Goal: Transaction & Acquisition: Download file/media

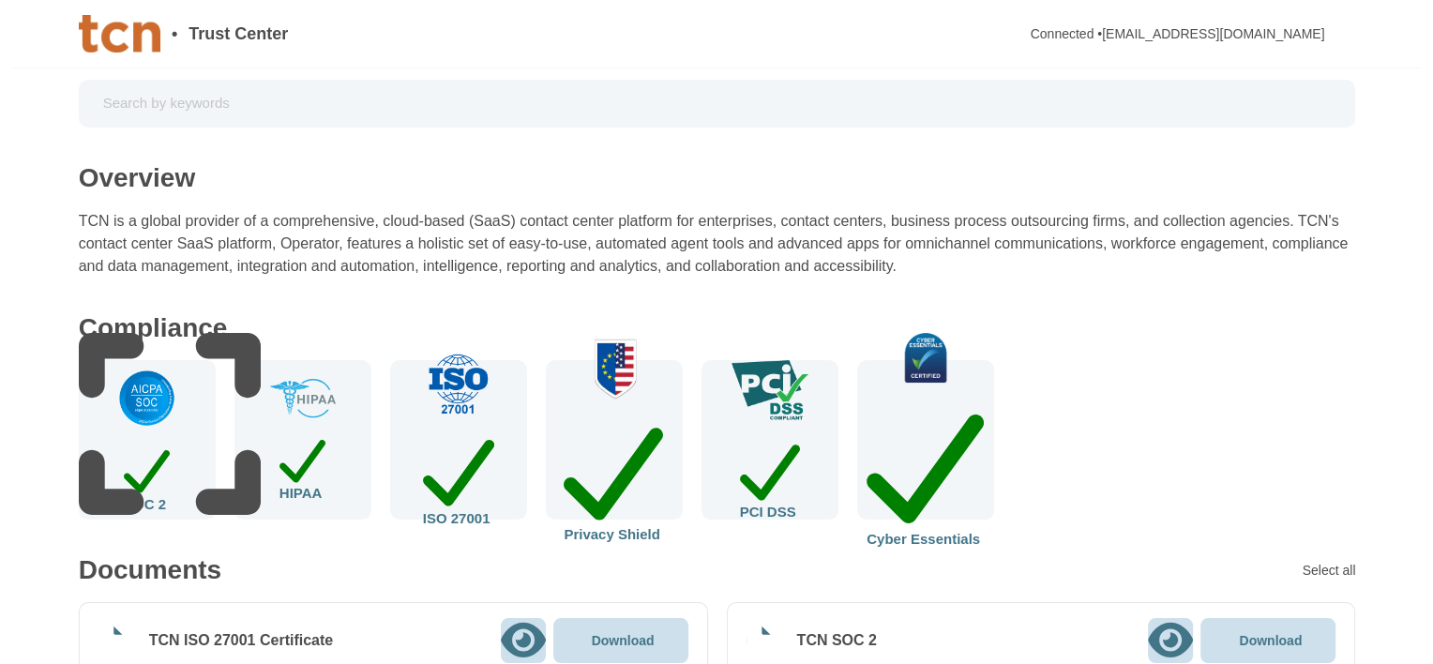
scroll to position [94, 0]
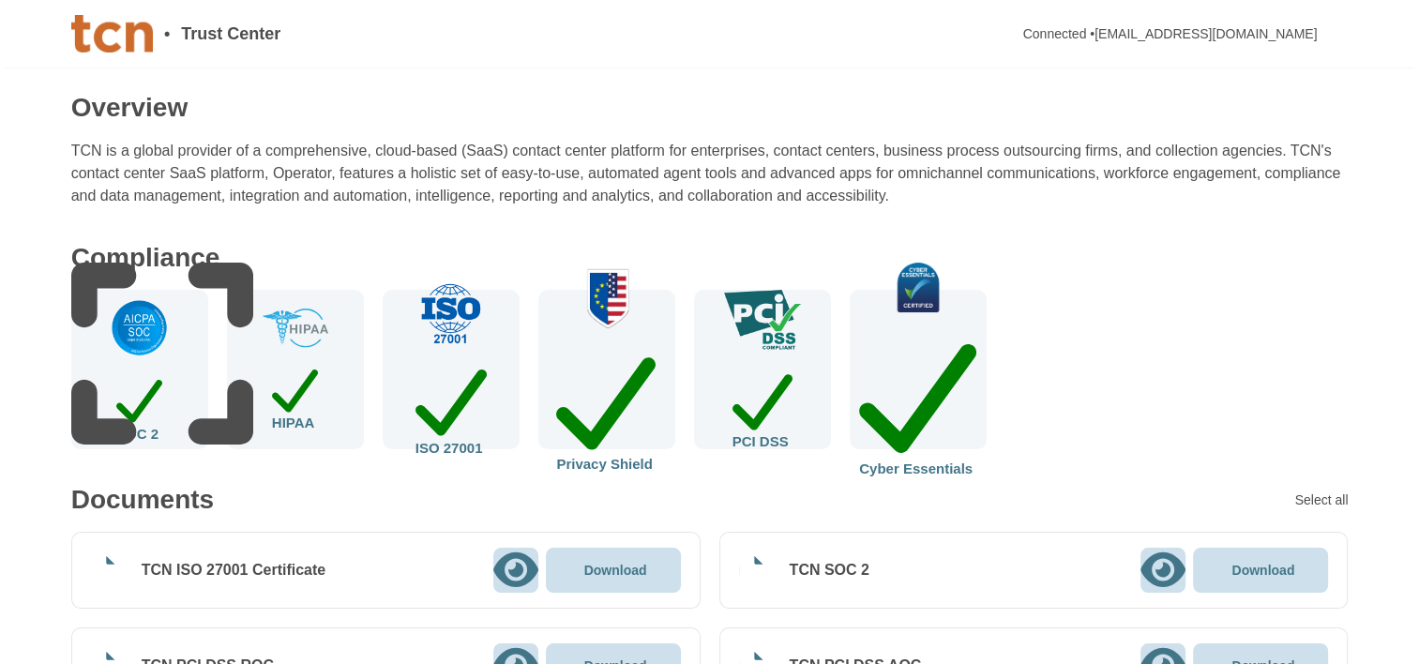
click at [130, 358] on img at bounding box center [139, 327] width 61 height 61
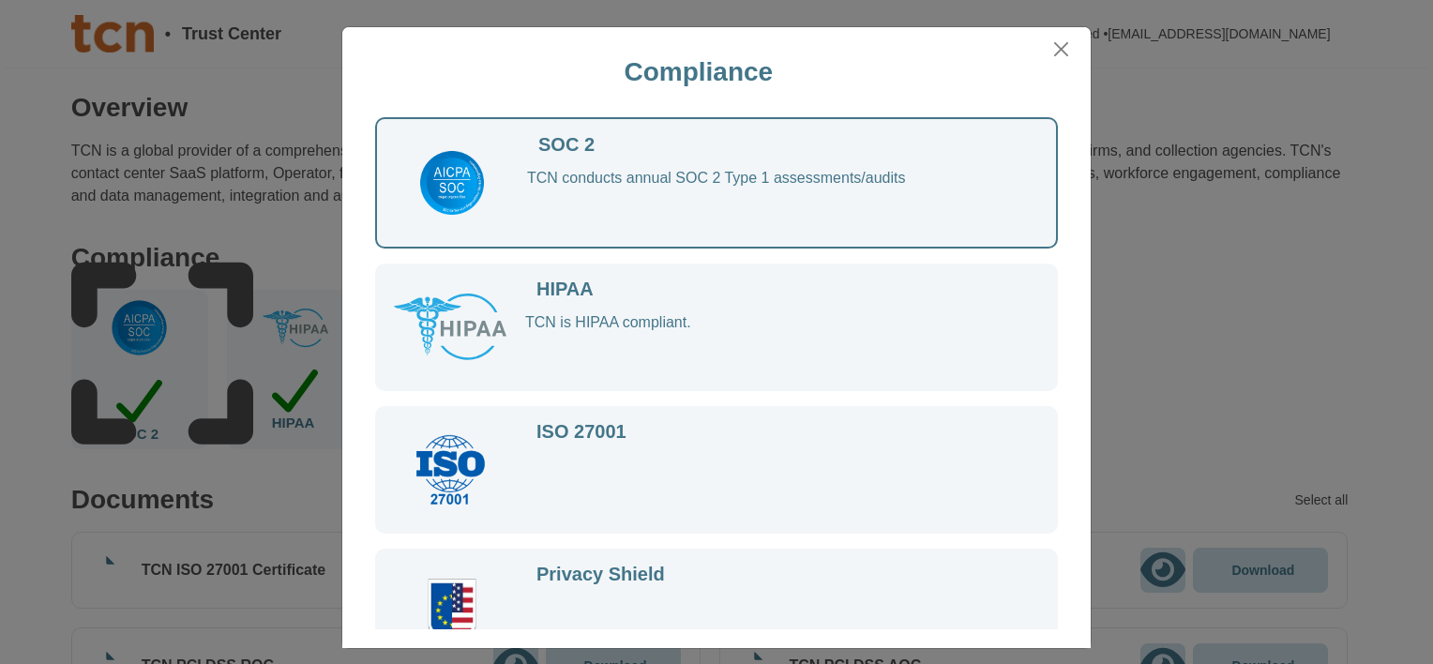
scroll to position [11, 0]
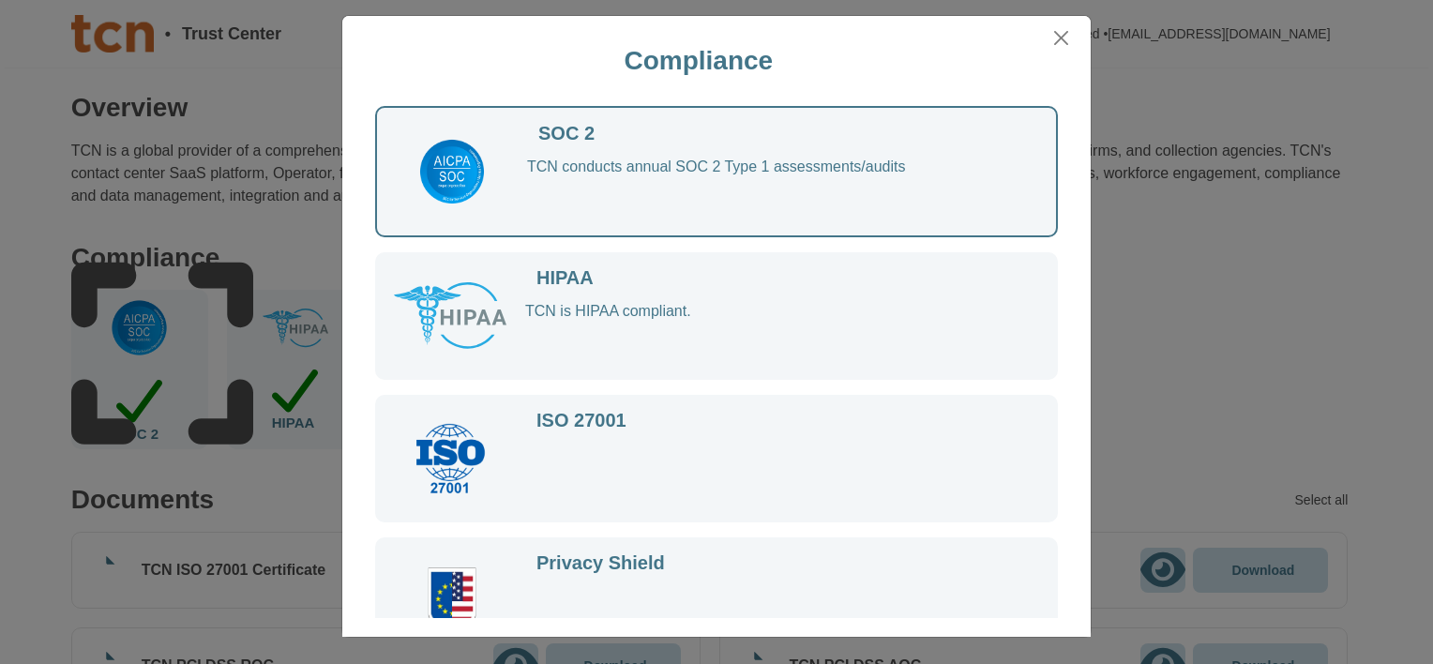
click at [568, 136] on div "SOC 2" at bounding box center [566, 134] width 56 height 18
click at [428, 171] on img at bounding box center [451, 171] width 71 height 71
click at [655, 170] on div "TCN conducts annual SOC 2 Type 1 assessments/audits" at bounding box center [773, 188] width 492 height 61
click at [874, 168] on div "TCN conducts annual SOC 2 Type 1 assessments/audits" at bounding box center [773, 188] width 492 height 61
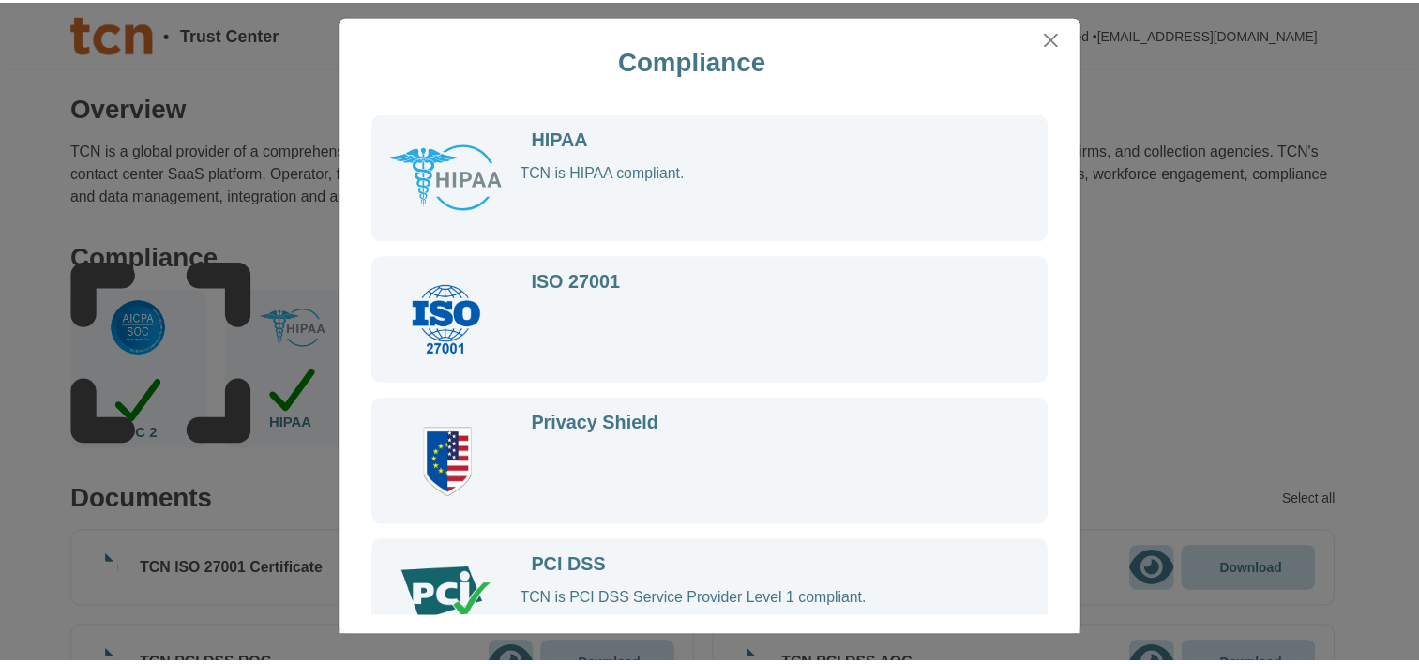
scroll to position [0, 0]
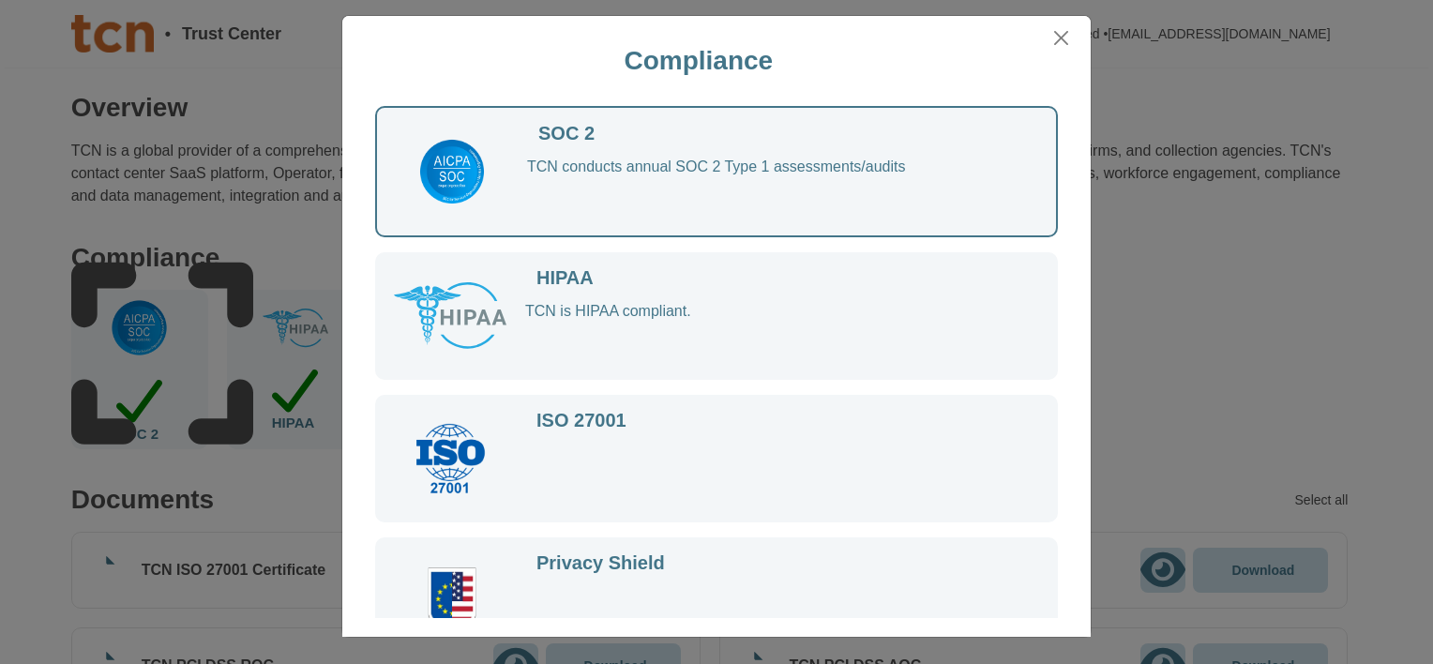
click at [717, 188] on div "TCN conducts annual SOC 2 Type 1 assessments/audits" at bounding box center [773, 188] width 492 height 61
click at [698, 155] on div "SOC 2 TCN conducts annual SOC 2 Type 1 assessments/audits" at bounding box center [761, 172] width 469 height 94
click at [1060, 37] on button "Close" at bounding box center [1061, 37] width 28 height 29
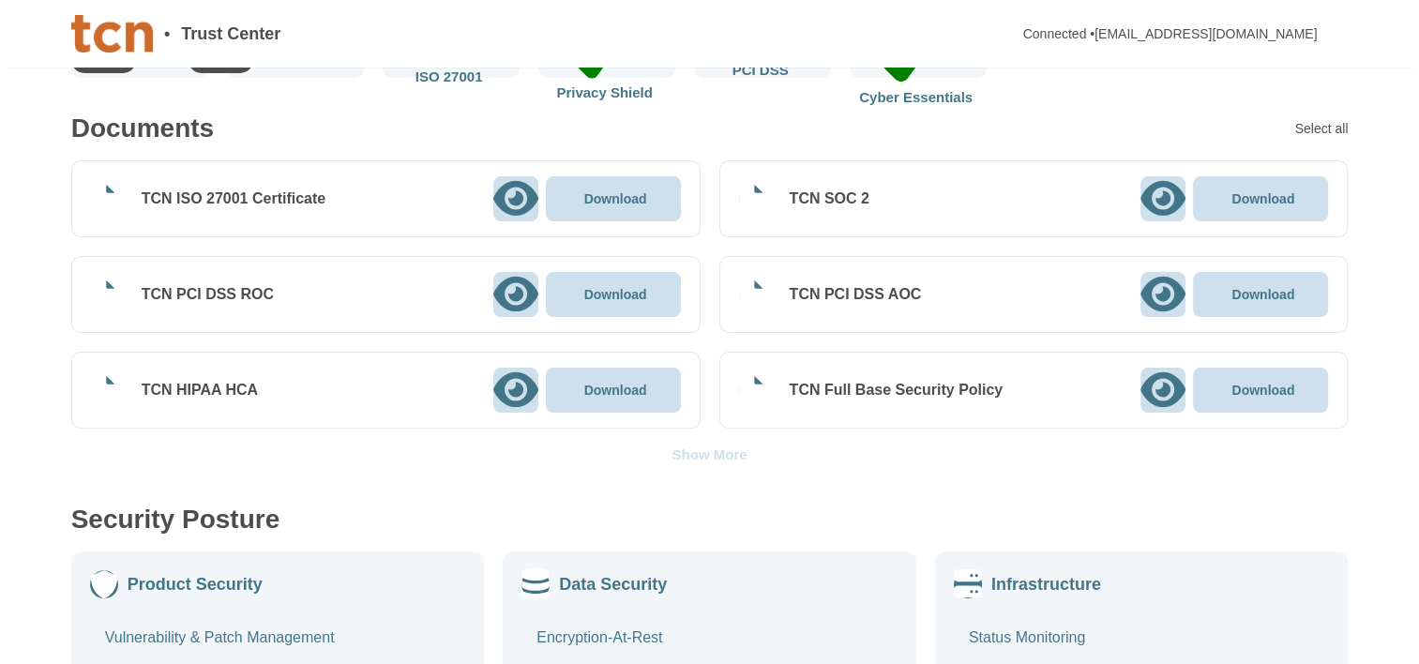
scroll to position [469, 0]
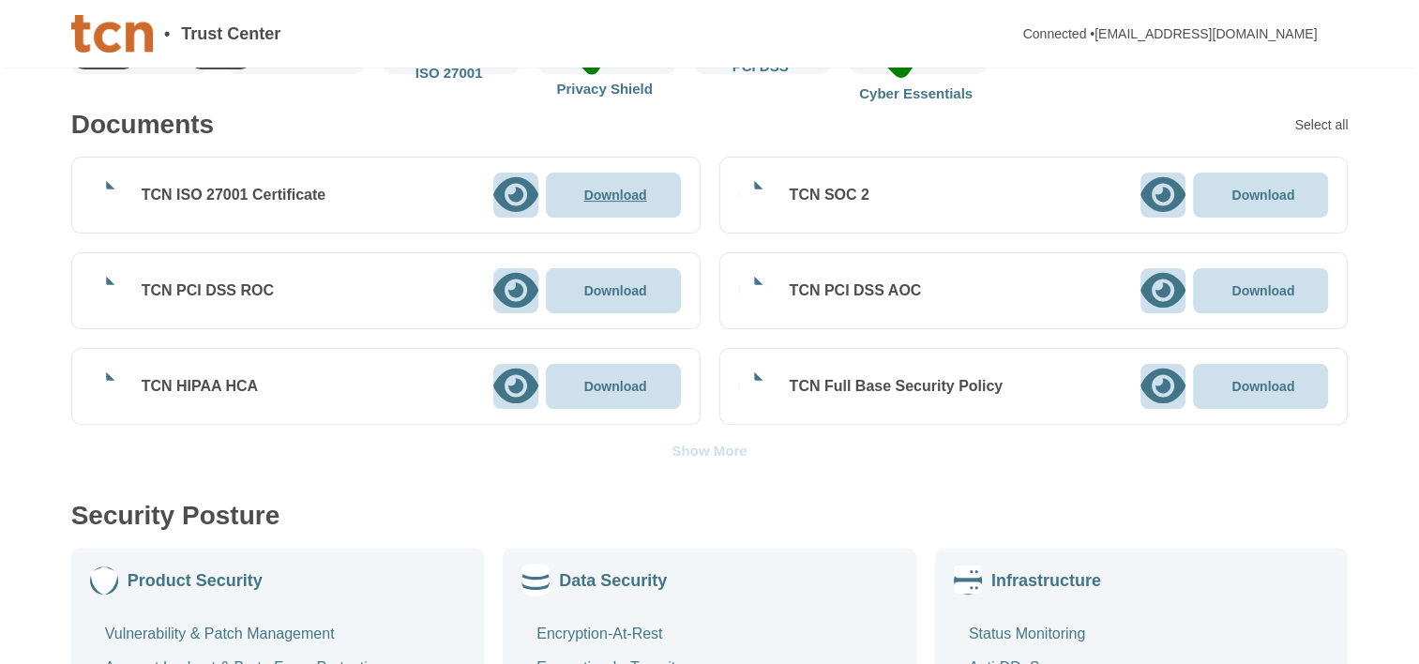
click at [589, 194] on div "Download" at bounding box center [613, 195] width 68 height 14
click at [590, 293] on div "Download" at bounding box center [613, 290] width 68 height 14
click at [619, 373] on div "Download" at bounding box center [613, 386] width 135 height 45
click at [1259, 190] on p "Download" at bounding box center [1262, 194] width 63 height 13
click at [1258, 292] on p "Download" at bounding box center [1262, 290] width 63 height 13
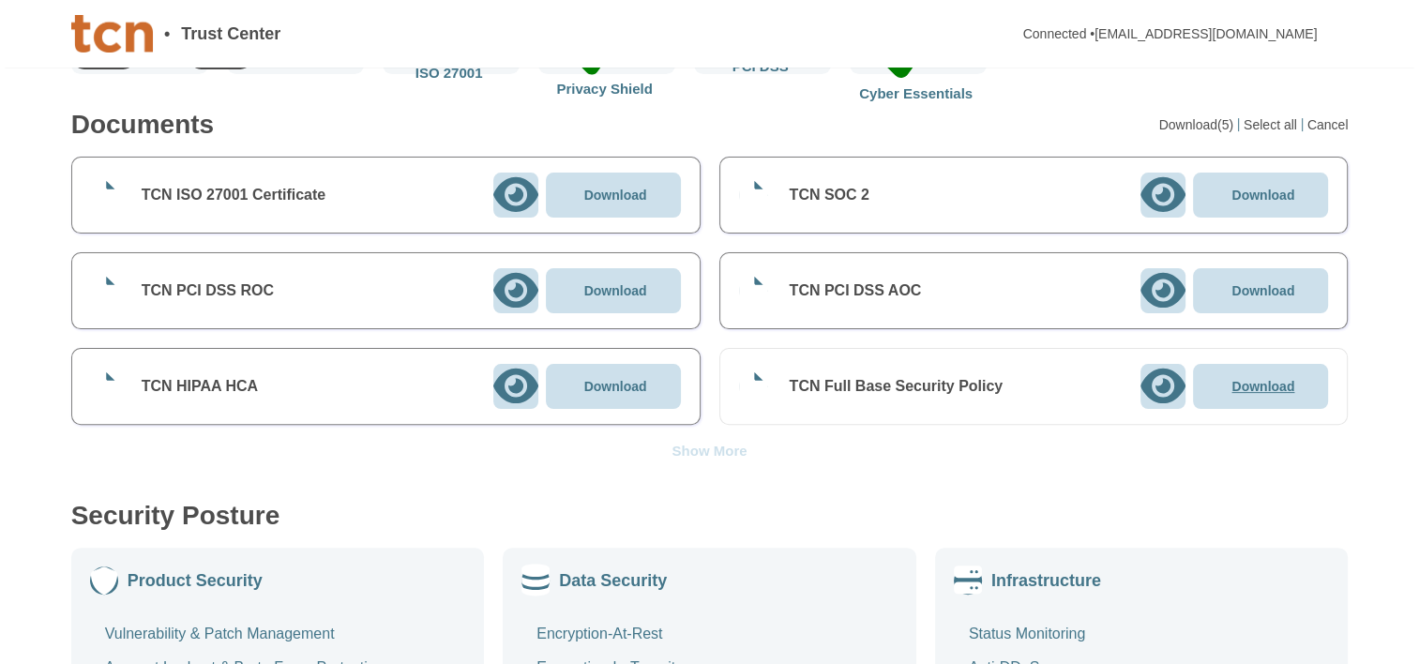
click at [1255, 383] on p "Download" at bounding box center [1262, 386] width 63 height 13
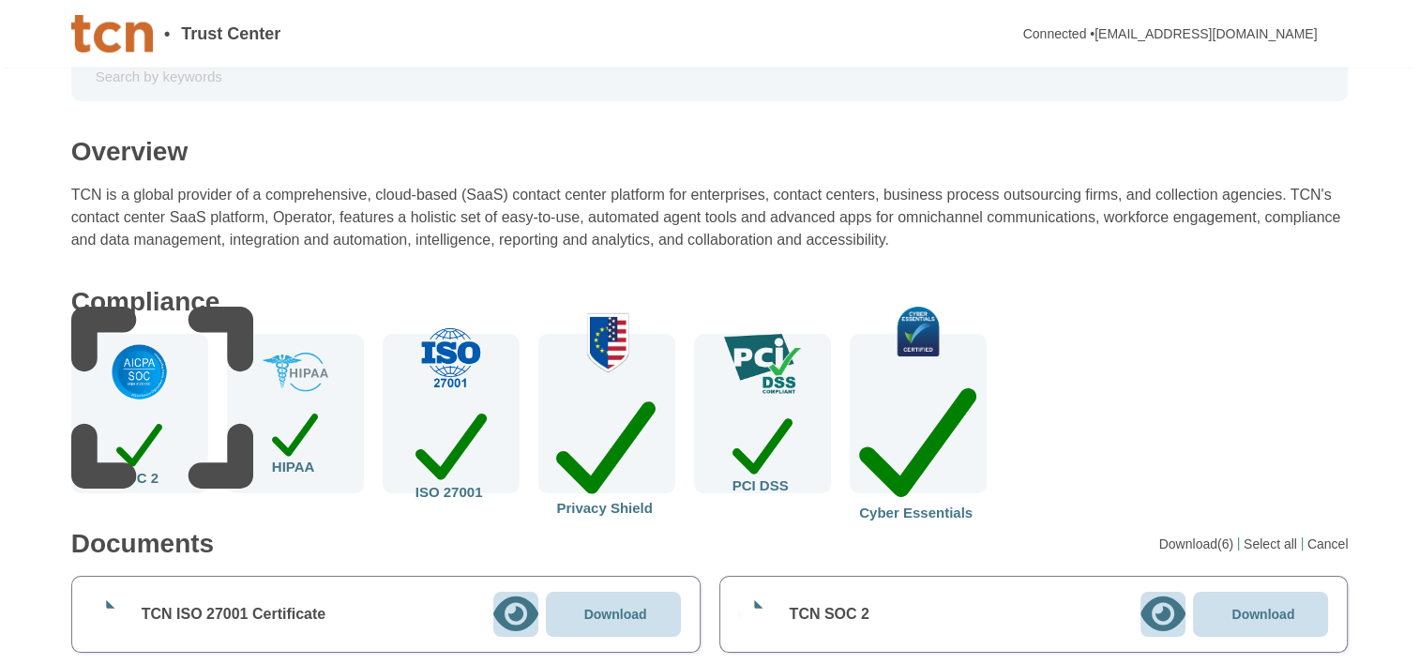
scroll to position [0, 0]
